Goal: Navigation & Orientation: Find specific page/section

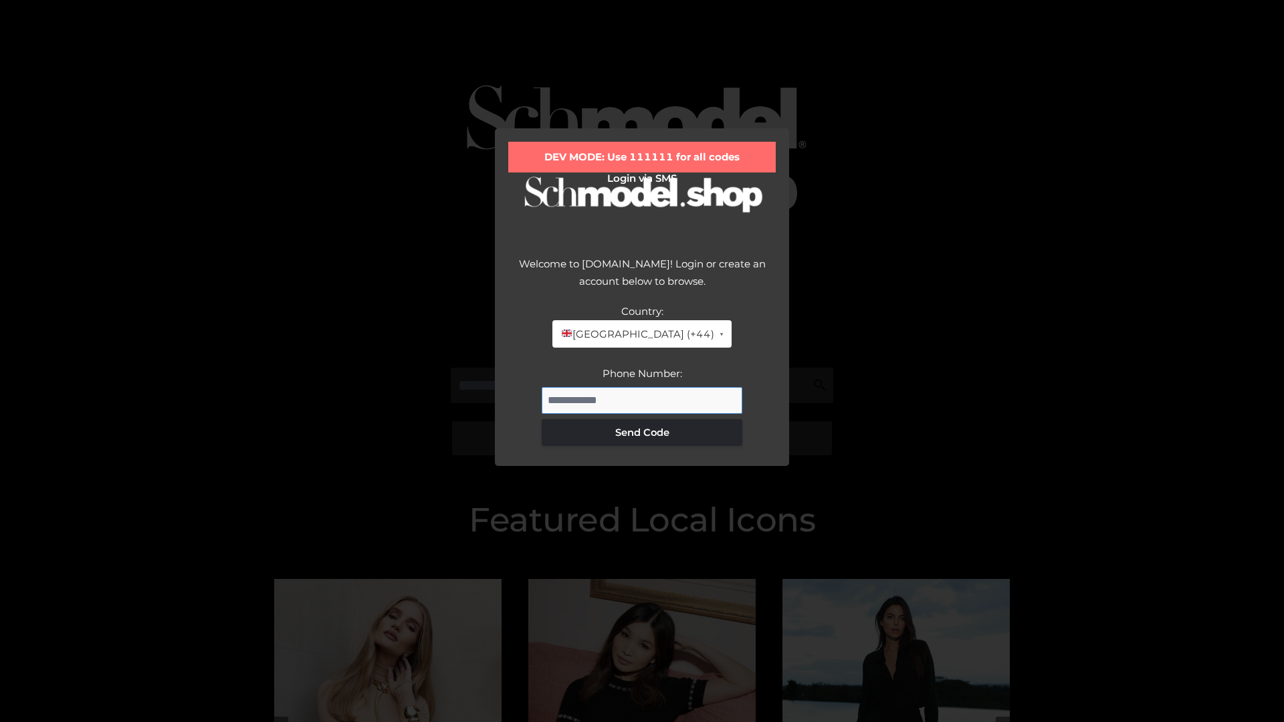
click at [642, 400] on input "Phone Number:" at bounding box center [642, 400] width 201 height 27
type input "**********"
click at [642, 432] on button "Send Code" at bounding box center [642, 432] width 201 height 27
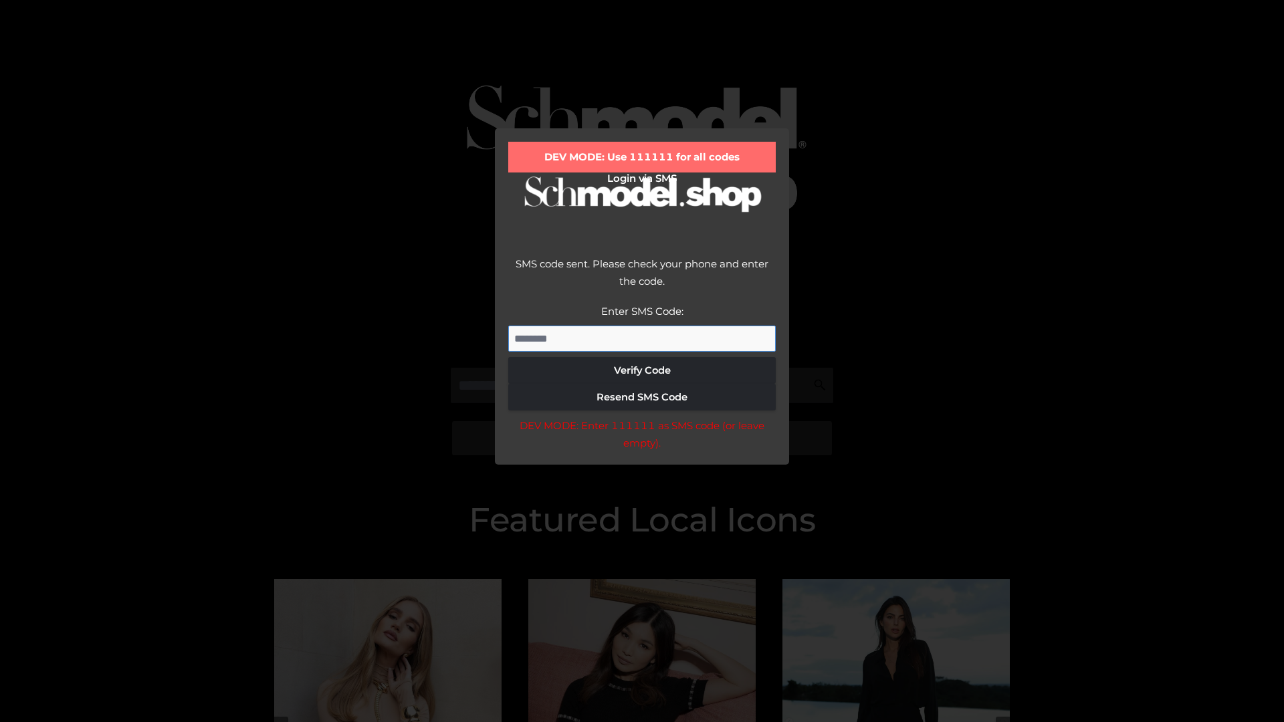
click at [642, 338] on input "Enter SMS Code:" at bounding box center [642, 339] width 268 height 27
type input "******"
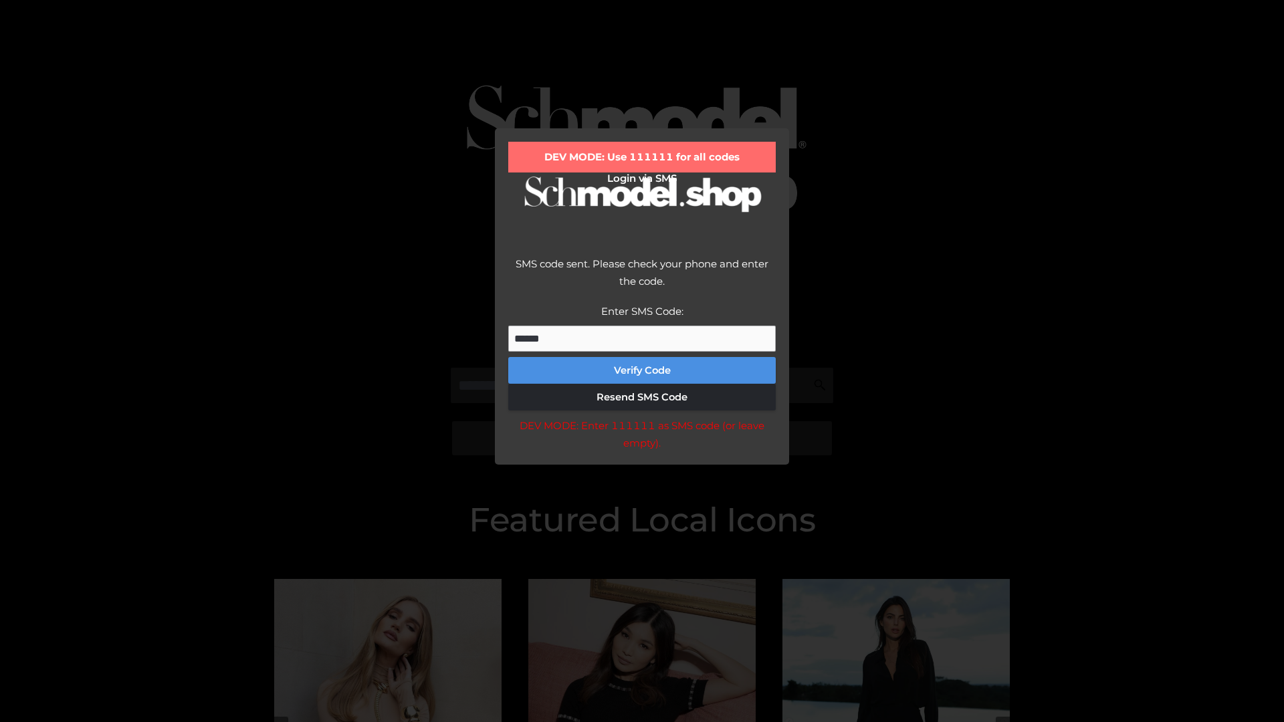
click at [642, 371] on button "Verify Code" at bounding box center [642, 370] width 268 height 27
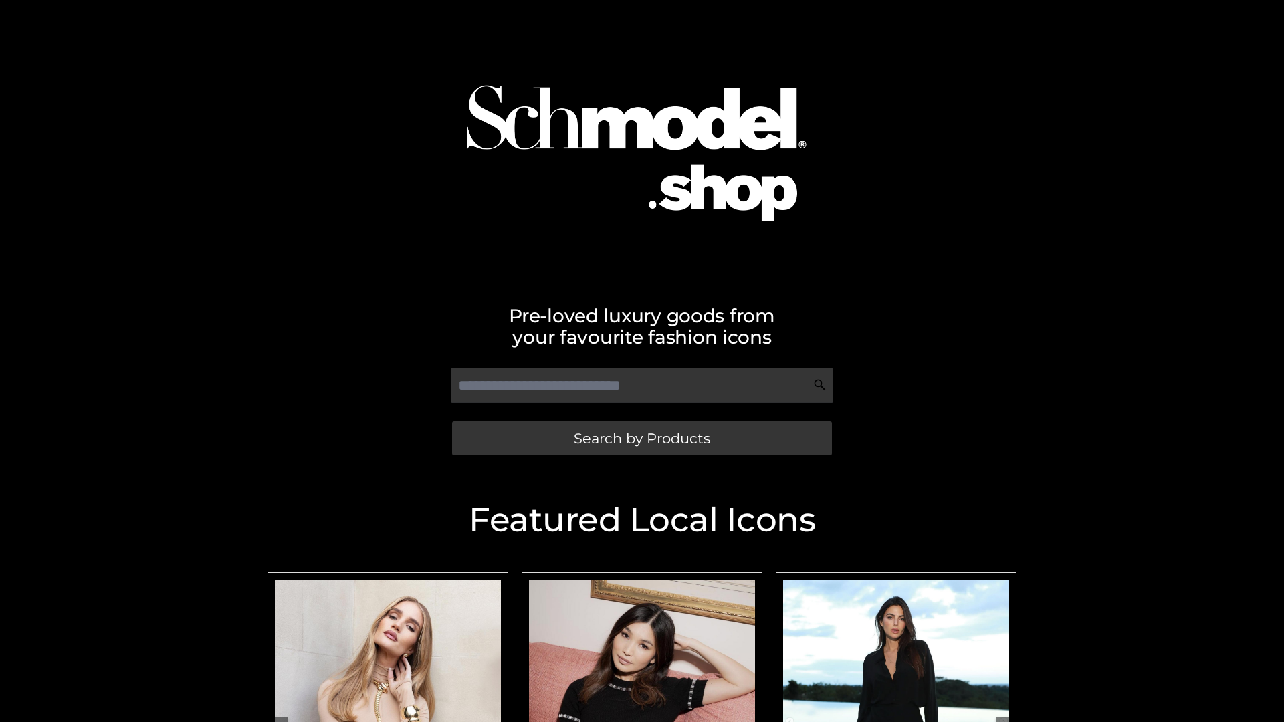
click at [642, 438] on span "Search by Products" at bounding box center [642, 438] width 136 height 14
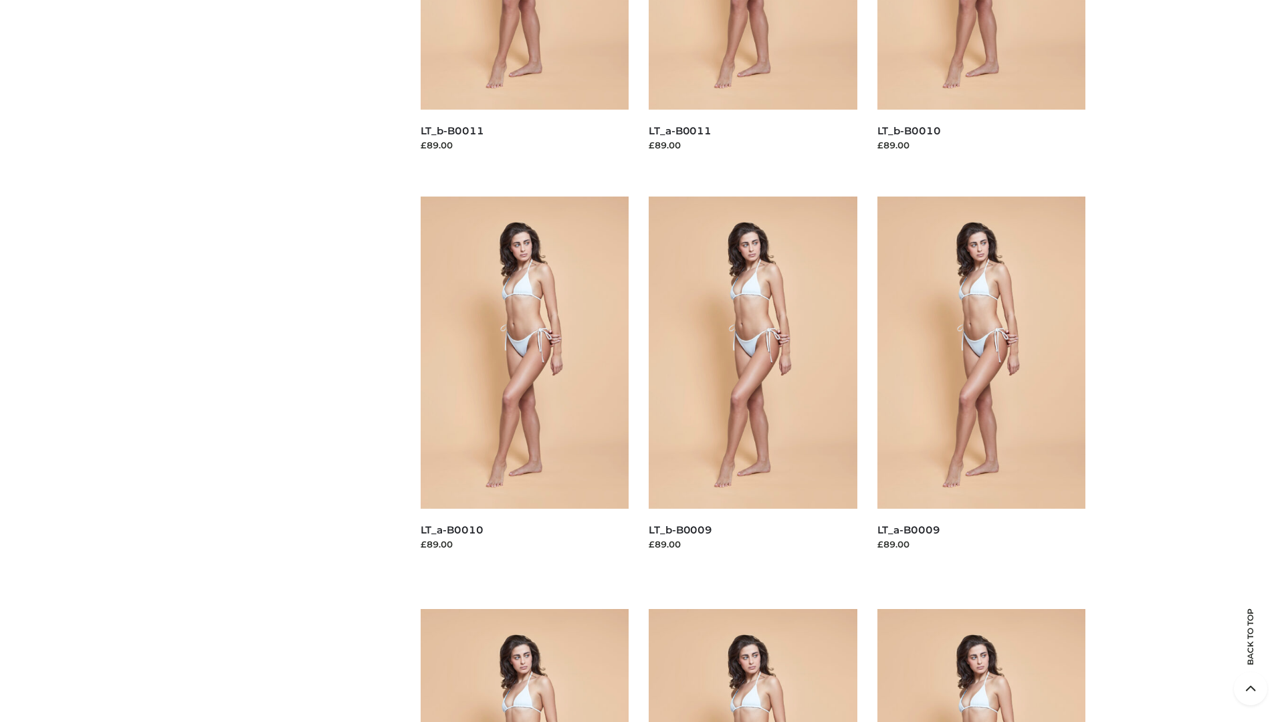
scroll to position [3527, 0]
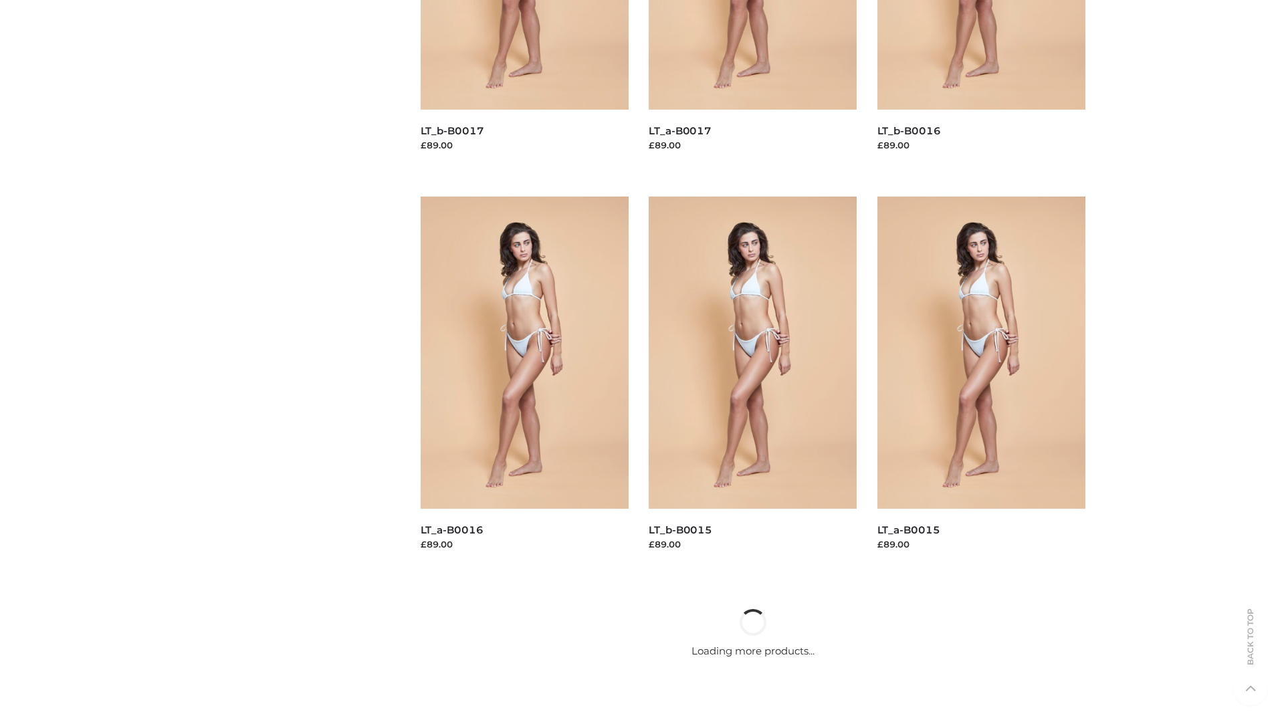
scroll to position [1089, 0]
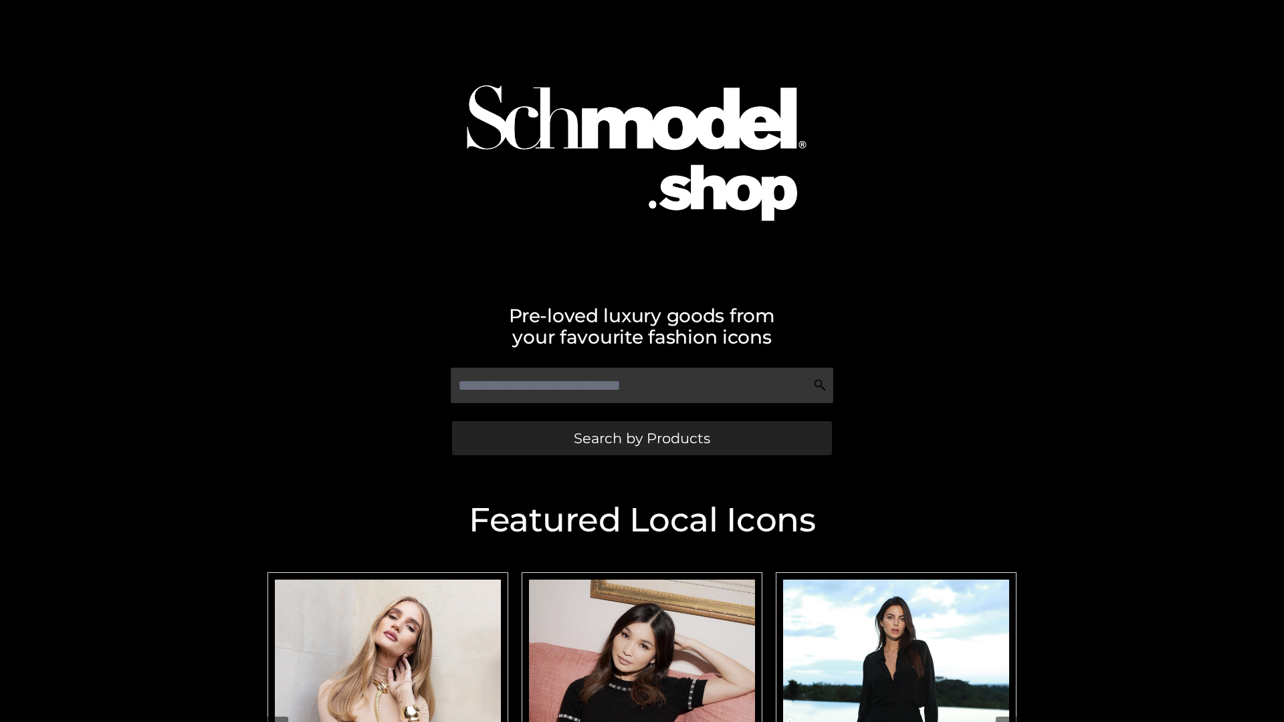
click at [642, 438] on span "Search by Products" at bounding box center [642, 438] width 136 height 14
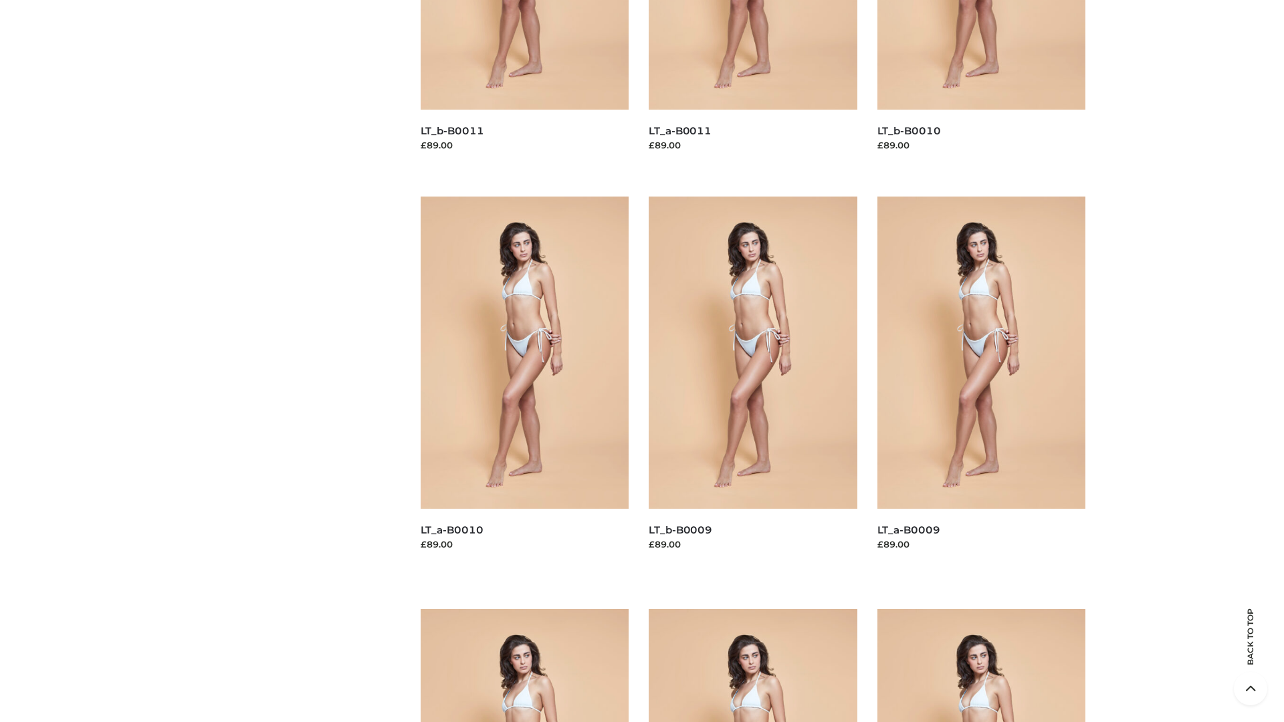
scroll to position [3527, 0]
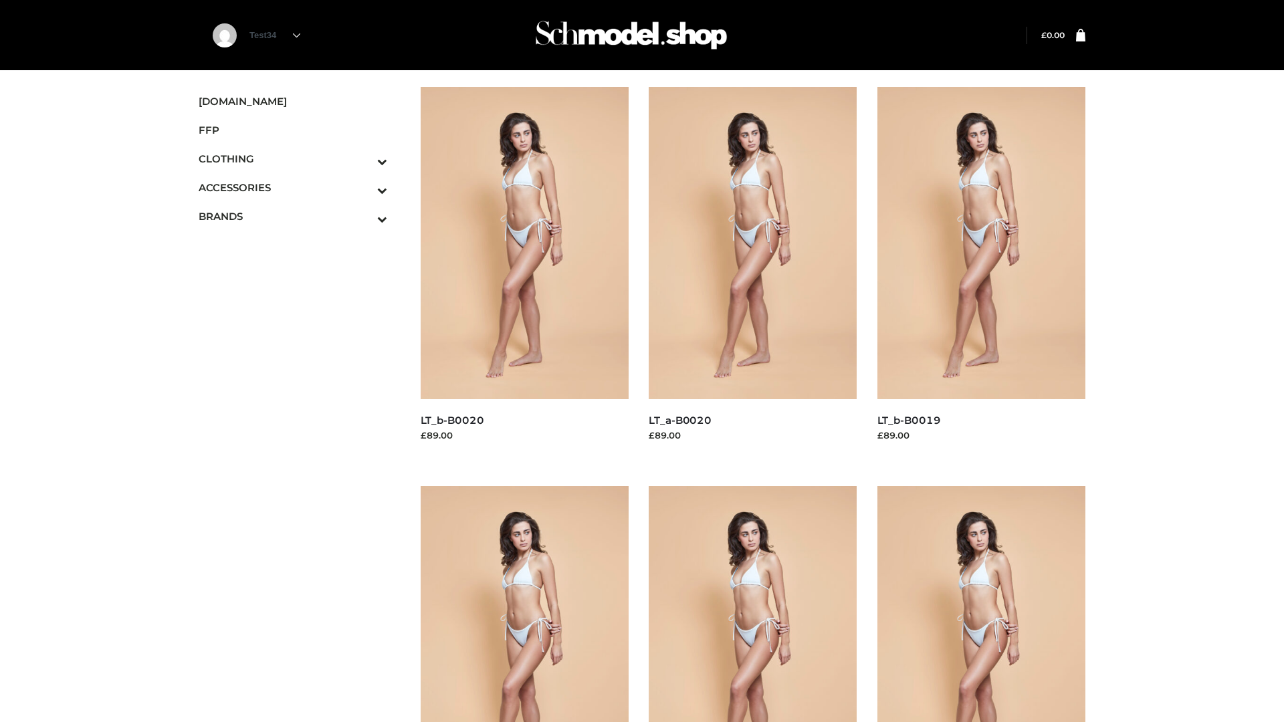
scroll to position [1089, 0]
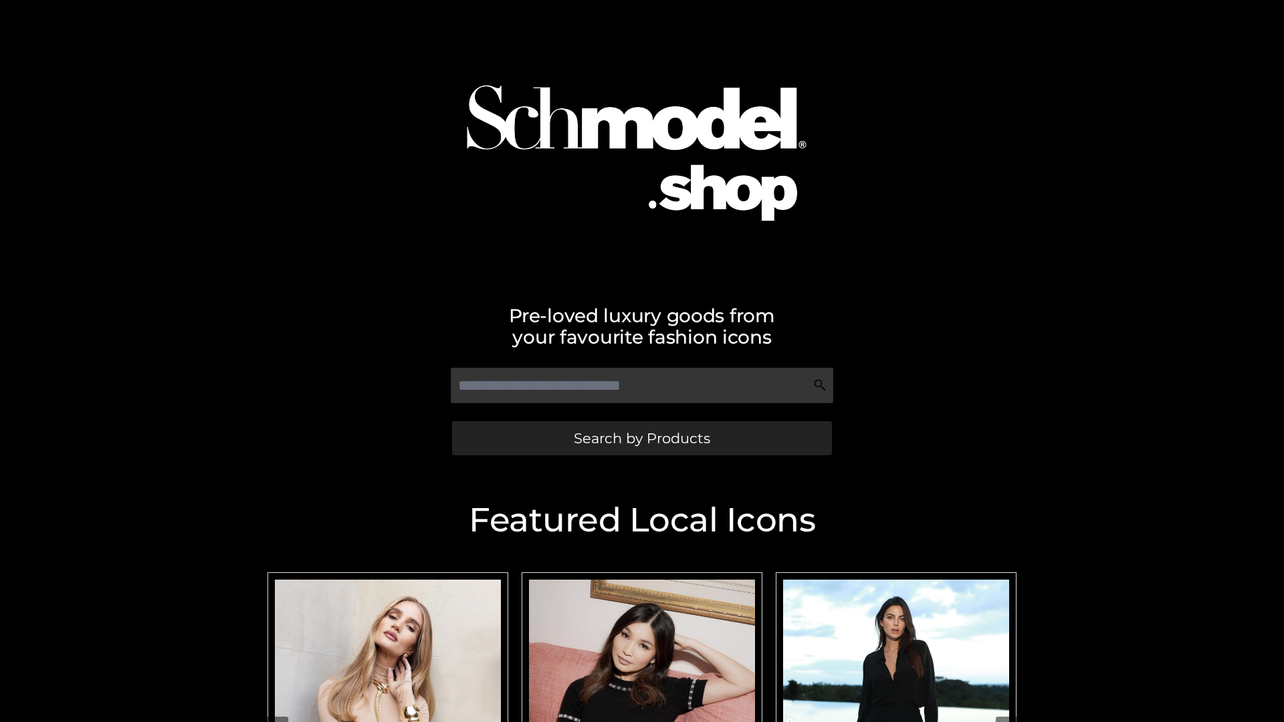
click at [642, 438] on span "Search by Products" at bounding box center [642, 438] width 136 height 14
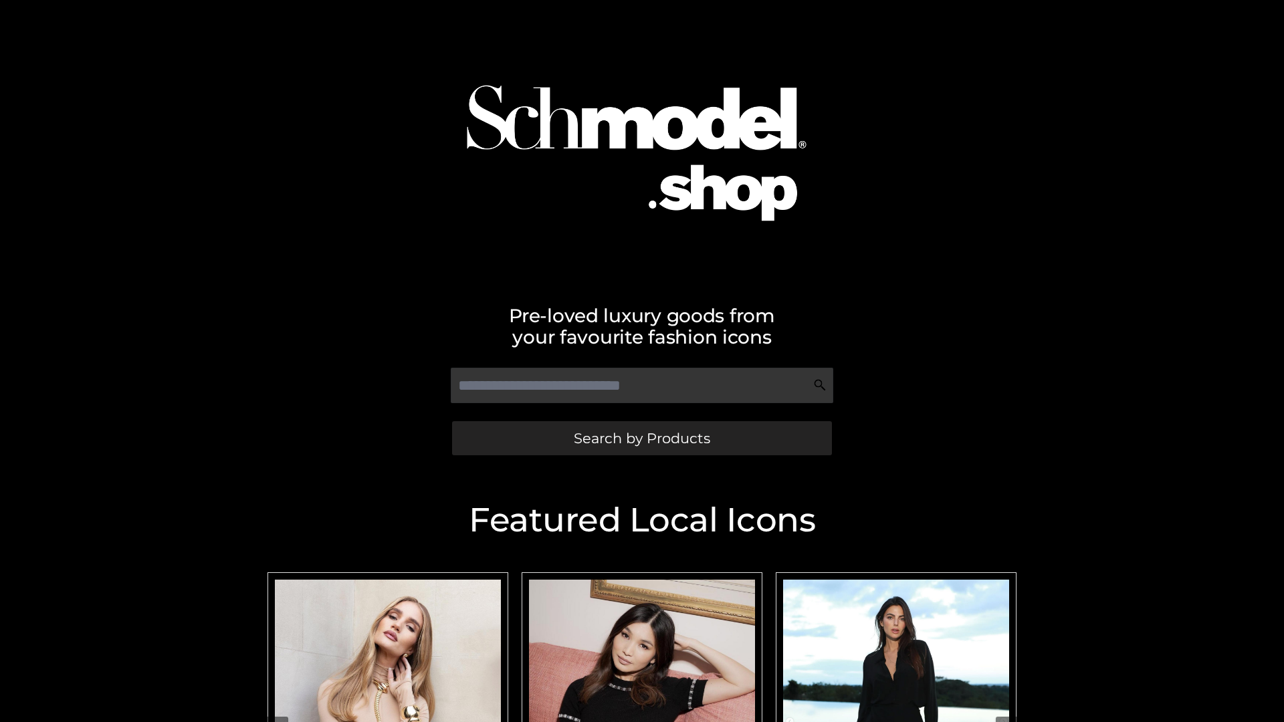
click at [642, 438] on span "Search by Products" at bounding box center [642, 438] width 136 height 14
